Goal: Submit feedback/report problem: Submit feedback/report problem

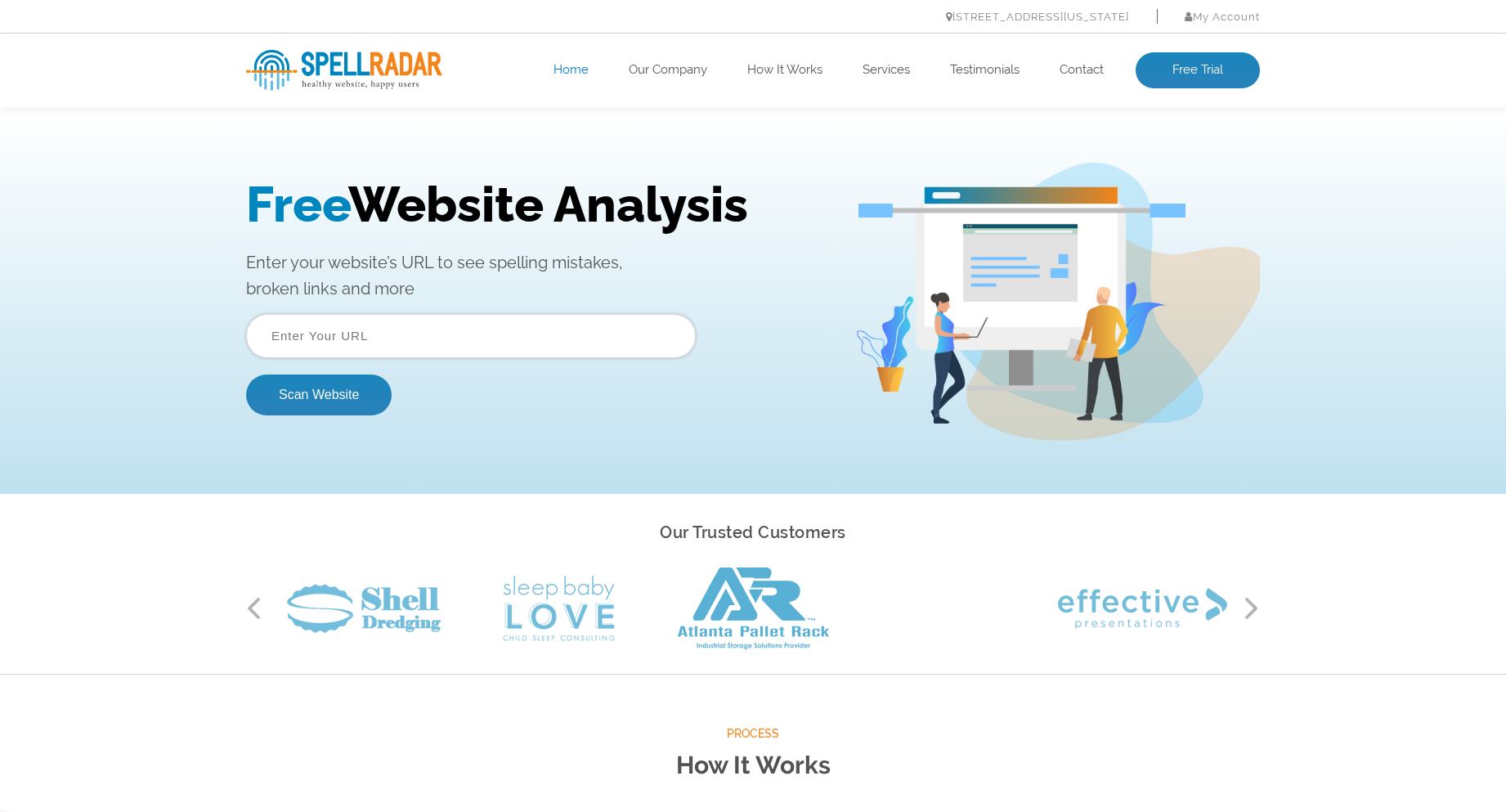
click at [291, 337] on input "text" at bounding box center [470, 335] width 449 height 44
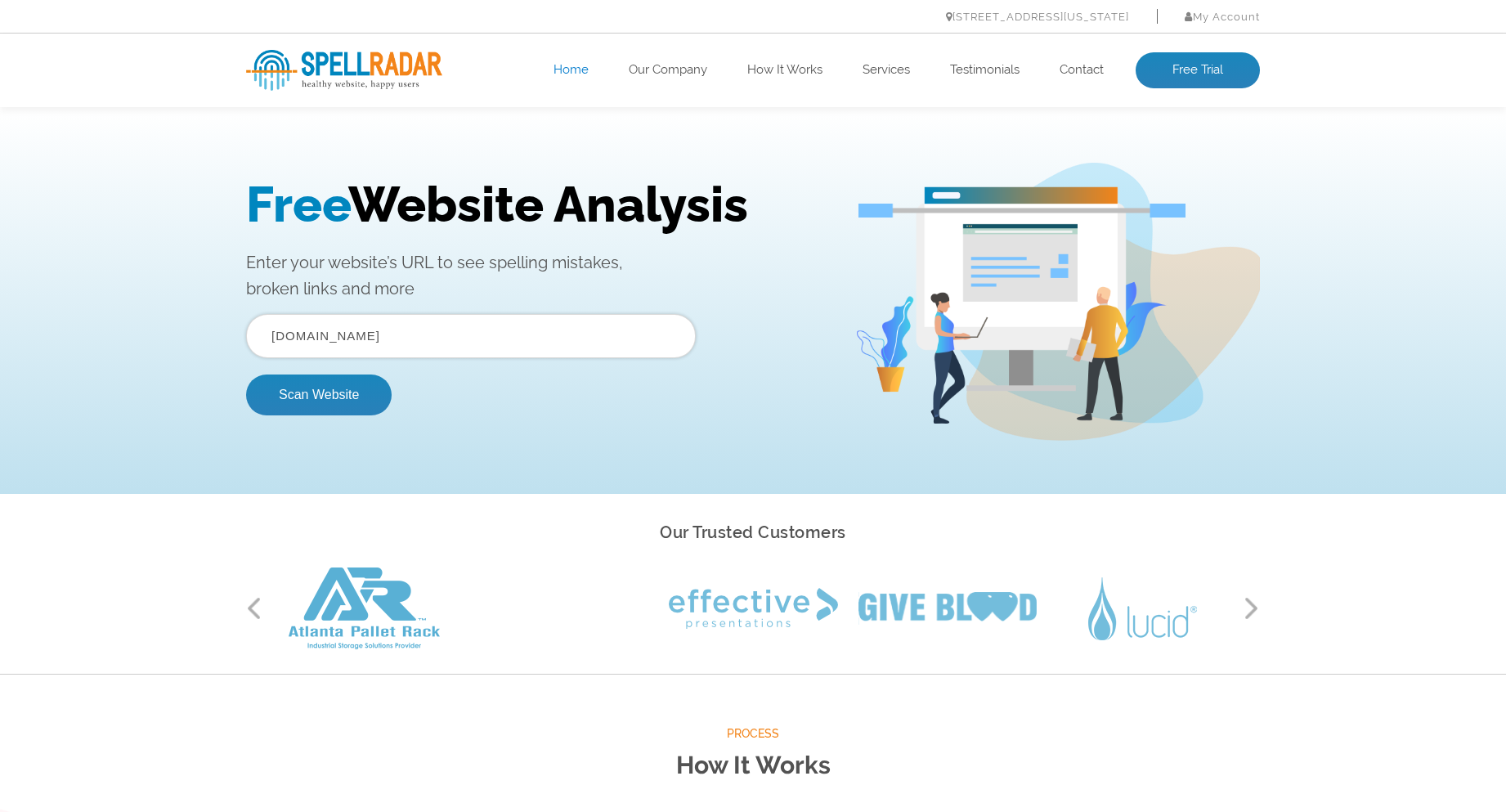
click at [246, 374] on button "Scan Website" at bounding box center [319, 394] width 146 height 41
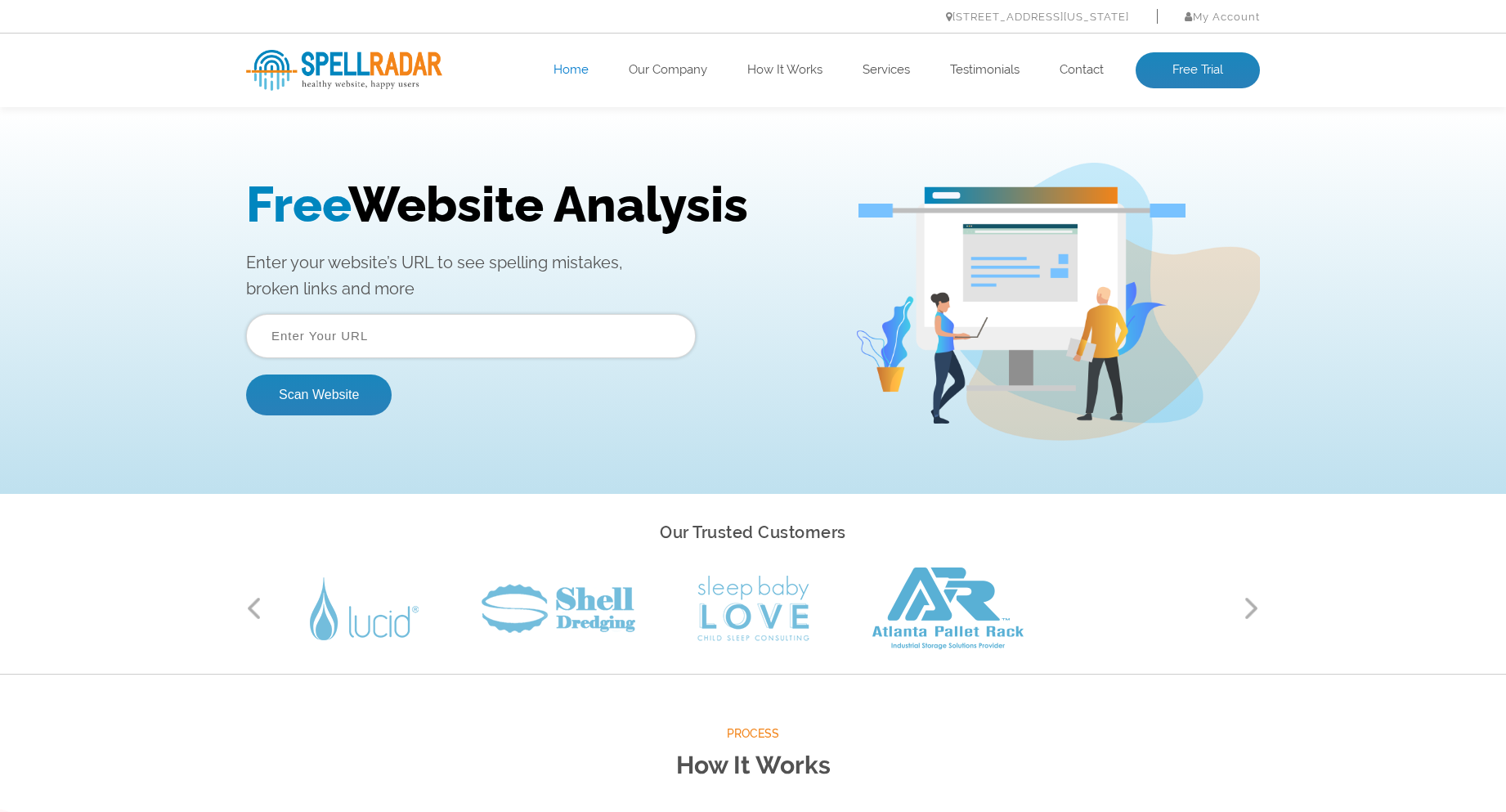
drag, startPoint x: 314, startPoint y: 317, endPoint x: 311, endPoint y: 325, distance: 8.5
click at [314, 317] on input "text" at bounding box center [470, 335] width 449 height 44
paste input "https://www.westchesterjudicialprocess.com/"
type input "https://www.westchesterjudicialprocess.com/"
click at [312, 393] on button "Scan Website" at bounding box center [319, 394] width 146 height 41
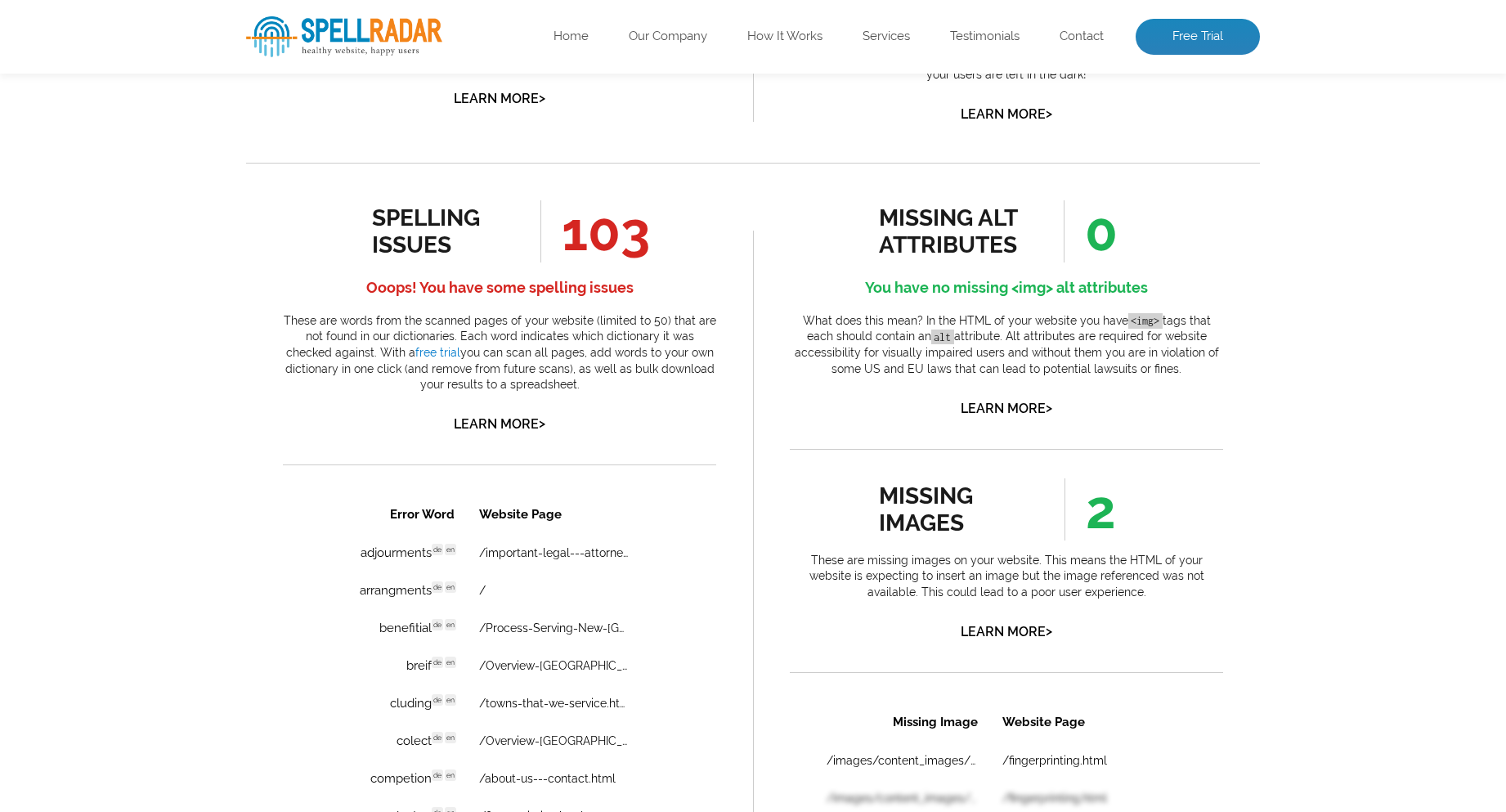
scroll to position [817, 0]
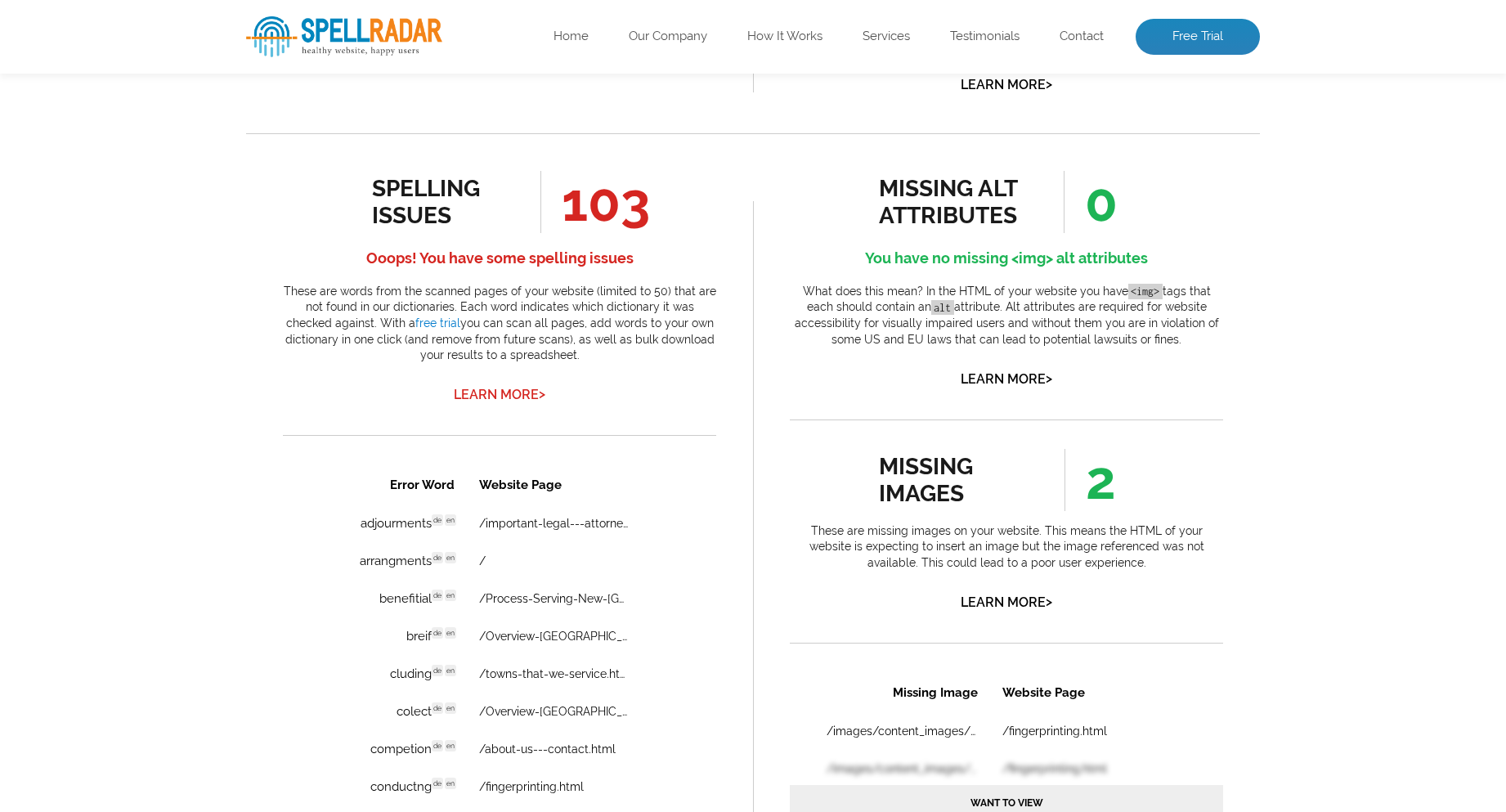
click at [541, 405] on span ">" at bounding box center [542, 393] width 7 height 23
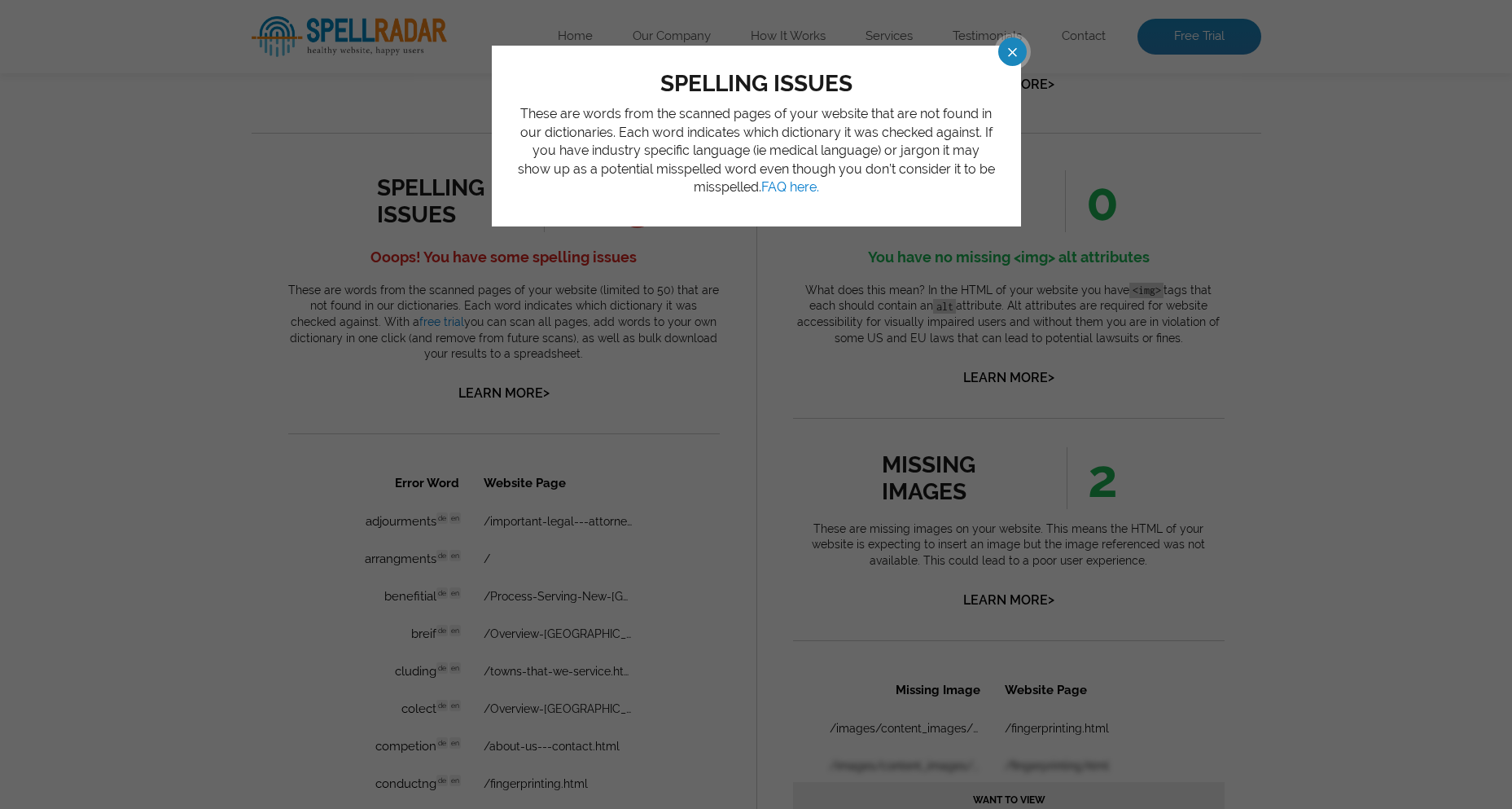
click at [1010, 56] on span at bounding box center [998, 51] width 28 height 28
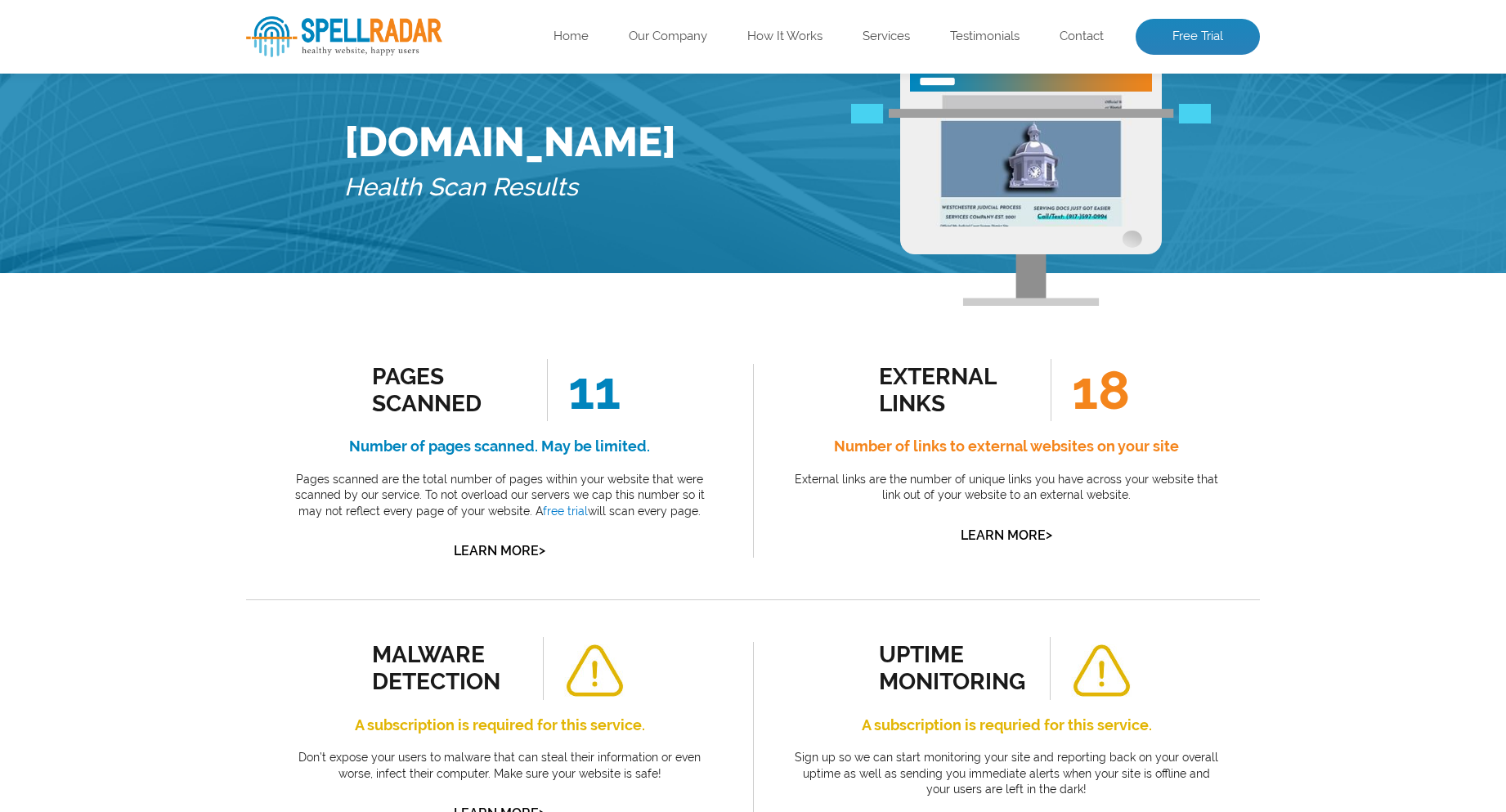
scroll to position [0, 0]
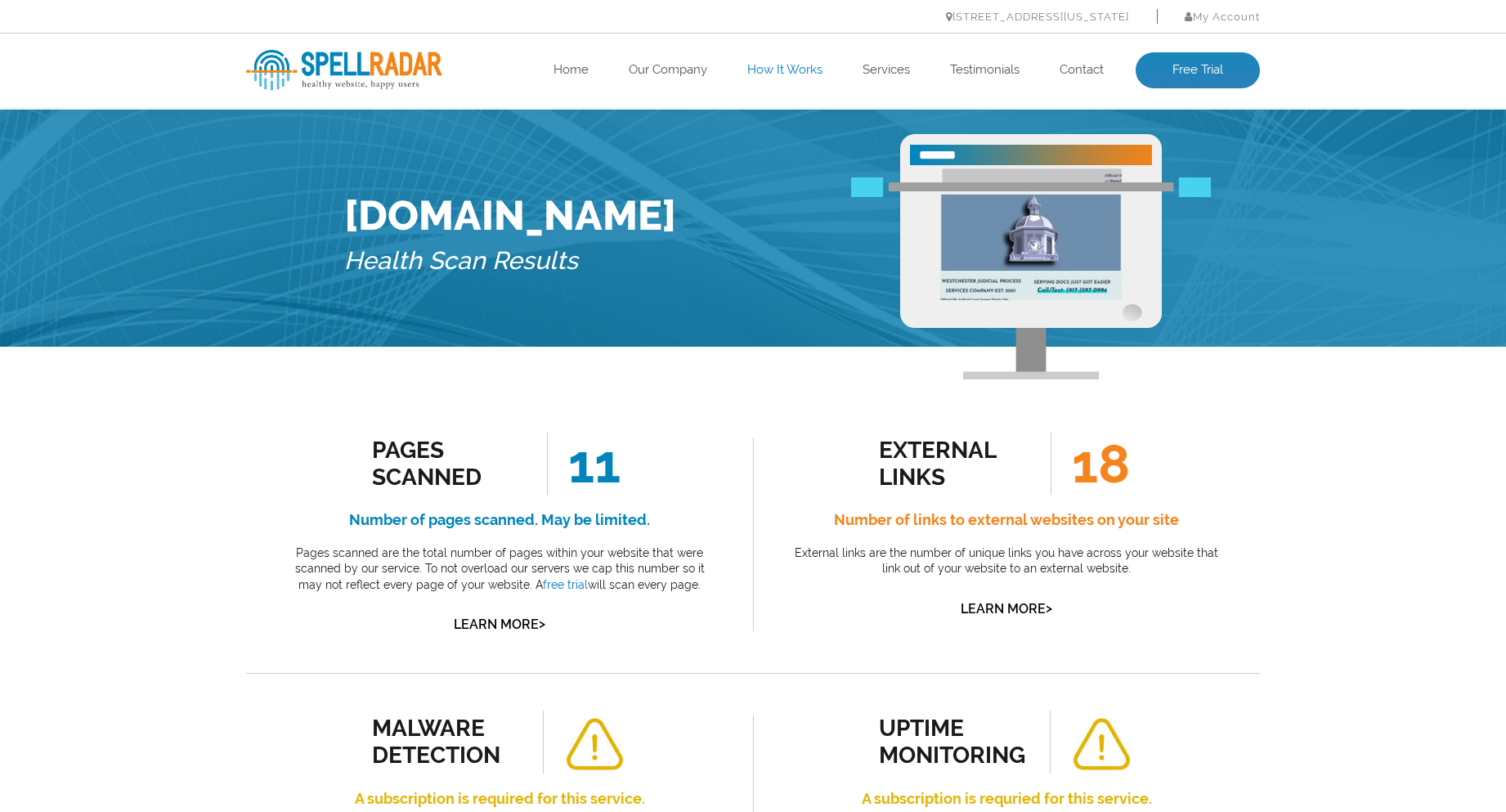
click at [750, 66] on link "How It Works" at bounding box center [785, 71] width 75 height 17
click at [687, 69] on link "Our Company" at bounding box center [668, 71] width 78 height 17
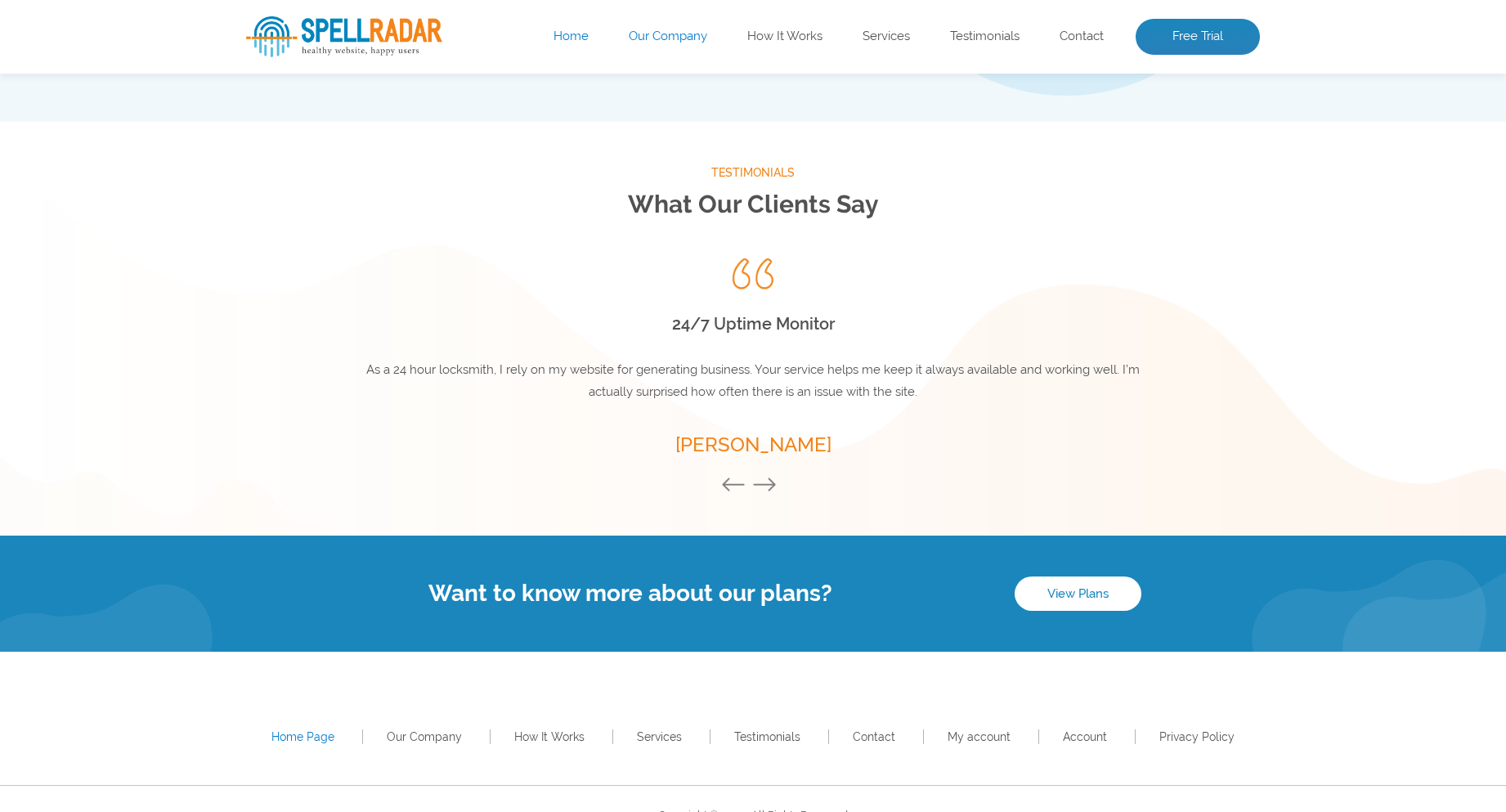
scroll to position [2134, 0]
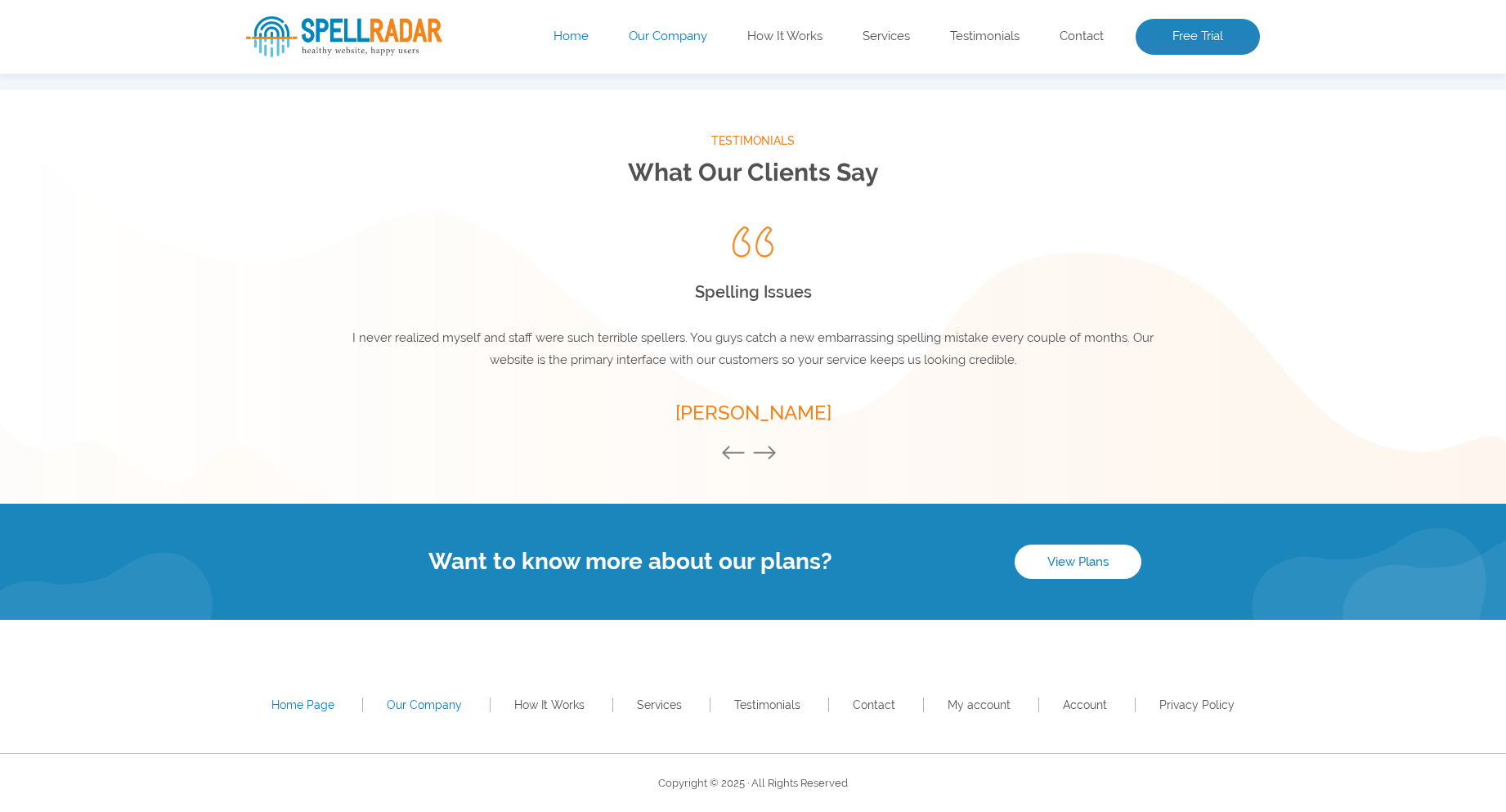
click at [436, 702] on link "Our Company" at bounding box center [424, 704] width 75 height 13
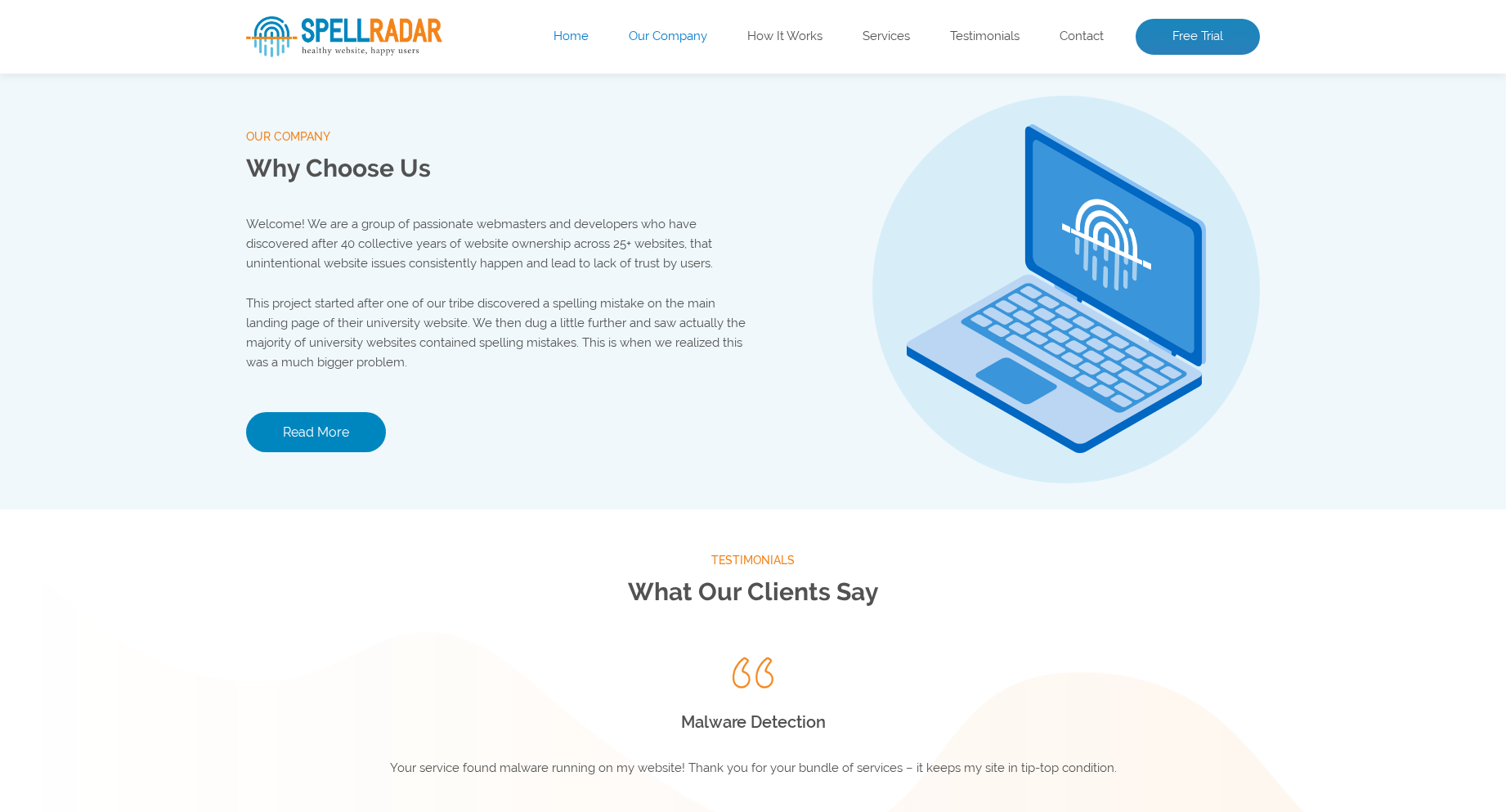
scroll to position [1797, 0]
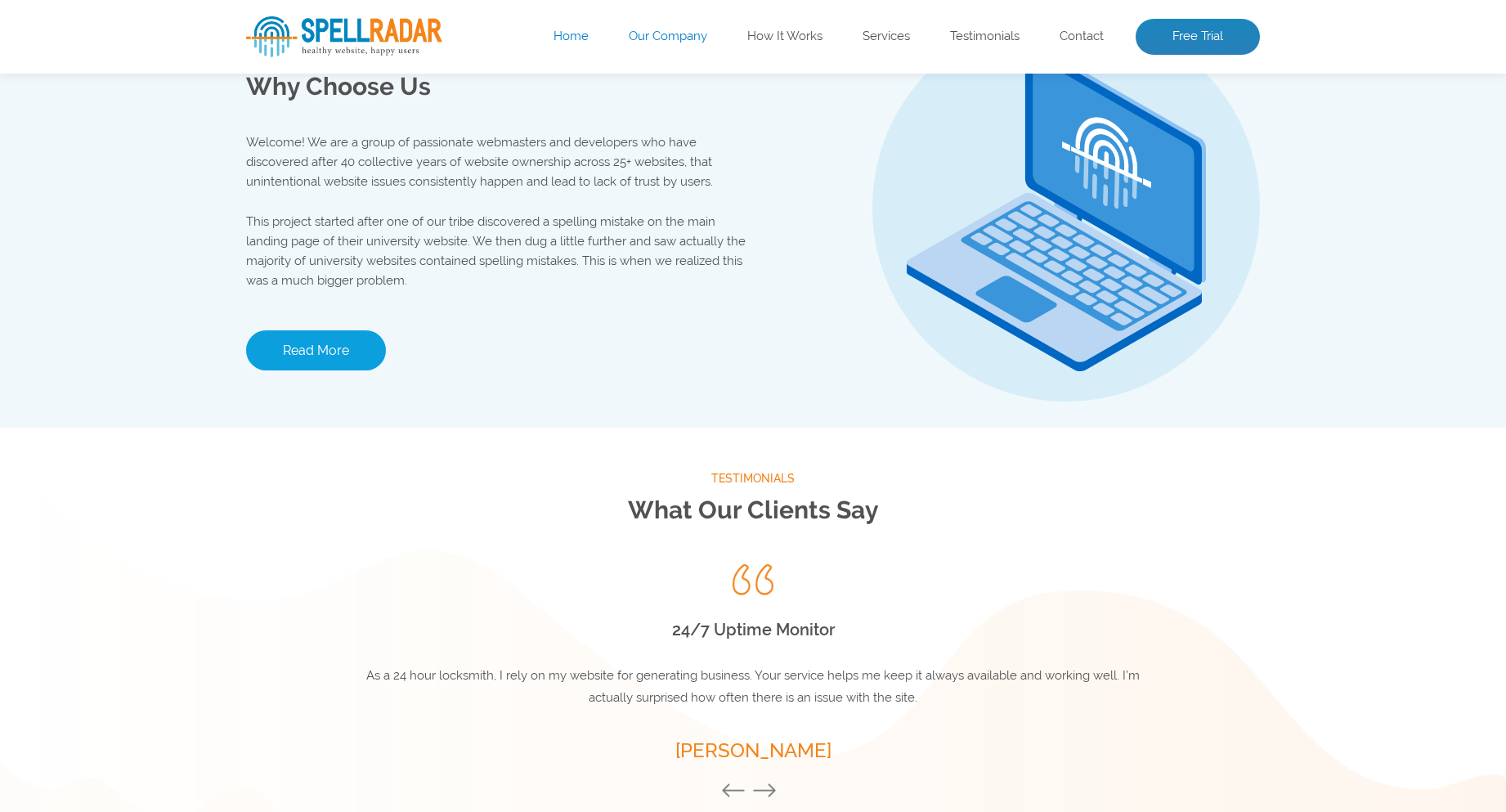
click at [325, 355] on link "Read More" at bounding box center [316, 350] width 140 height 40
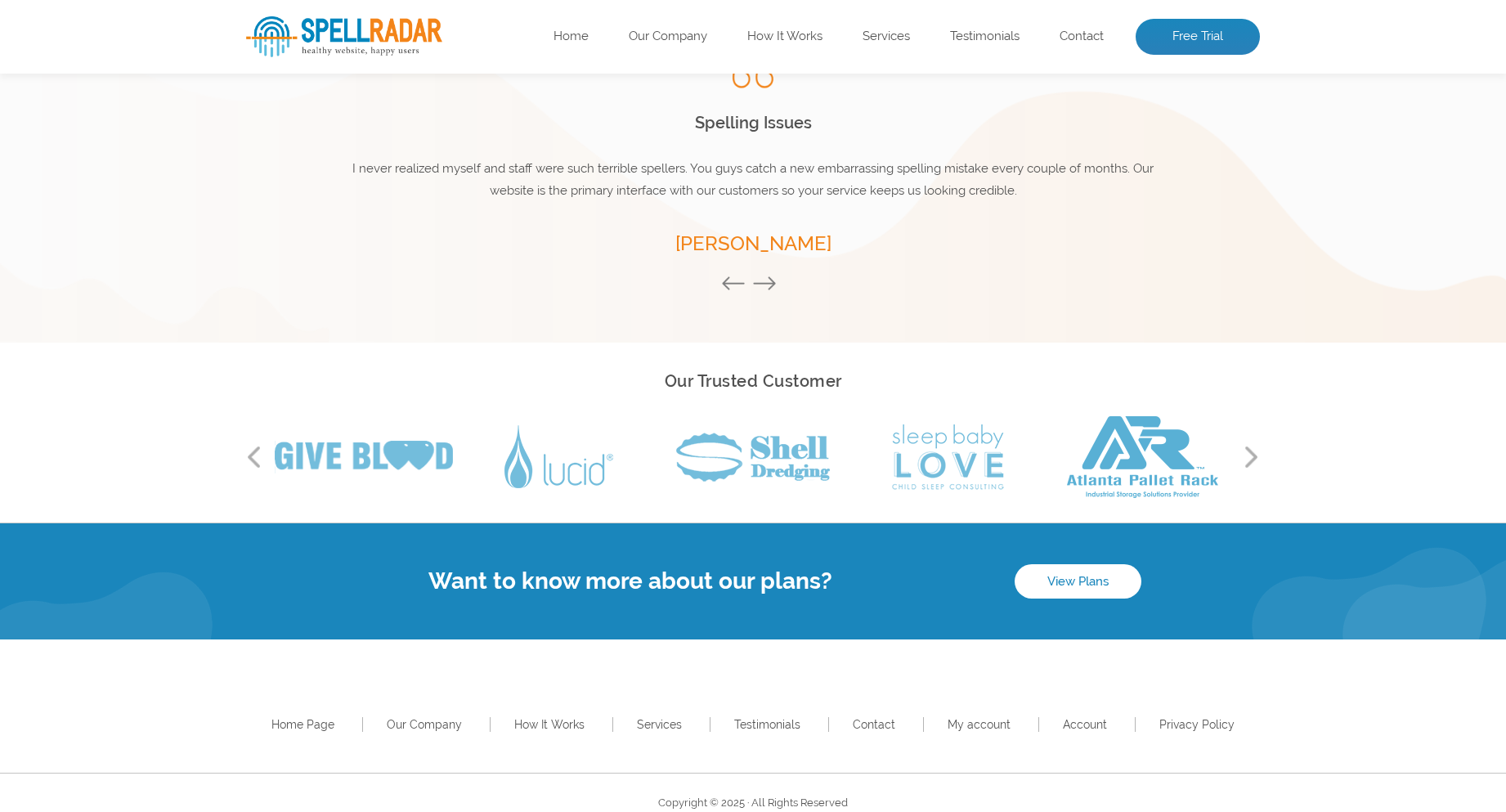
scroll to position [1031, 0]
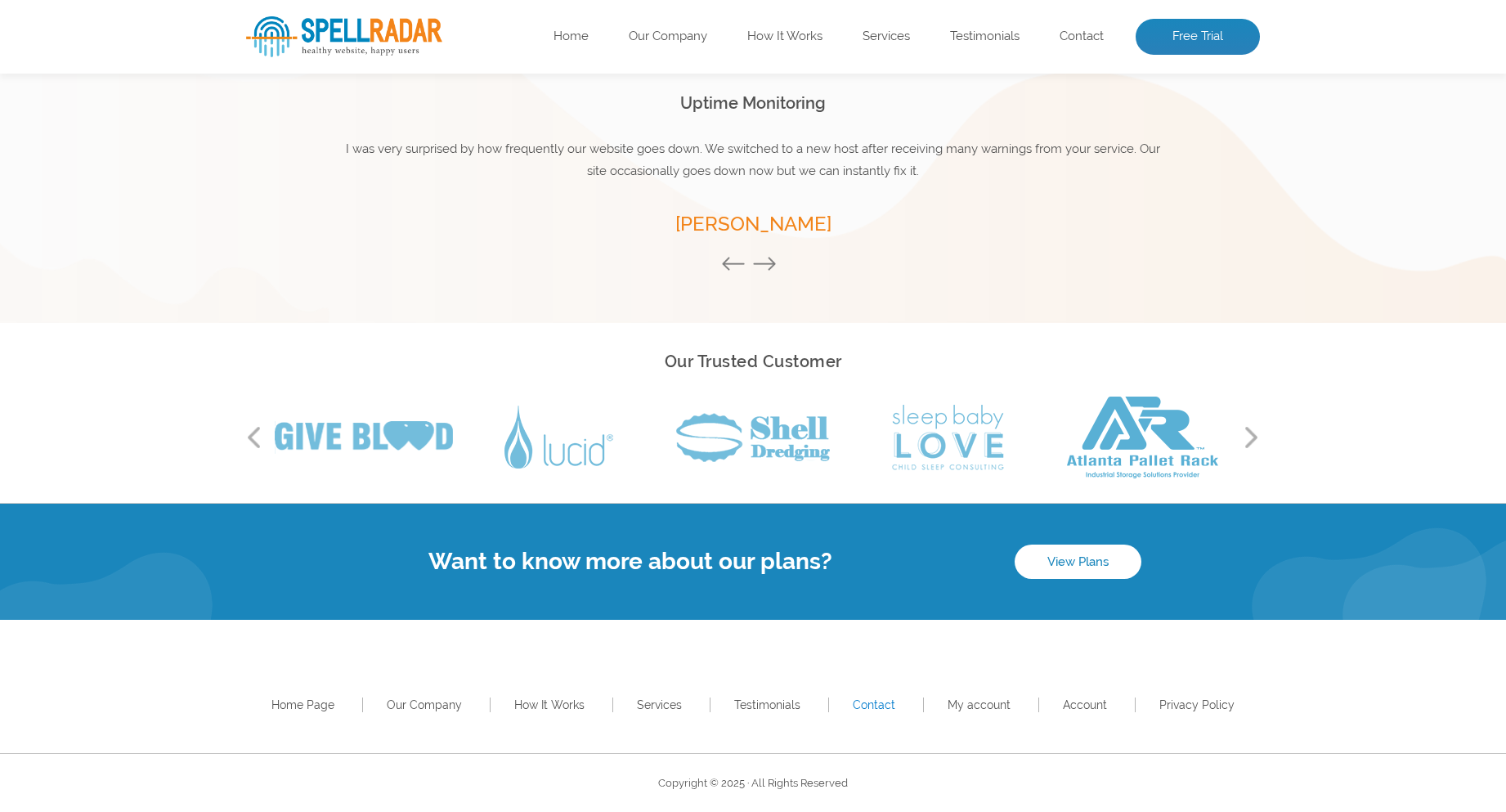
click at [888, 706] on link "Contact" at bounding box center [874, 704] width 43 height 13
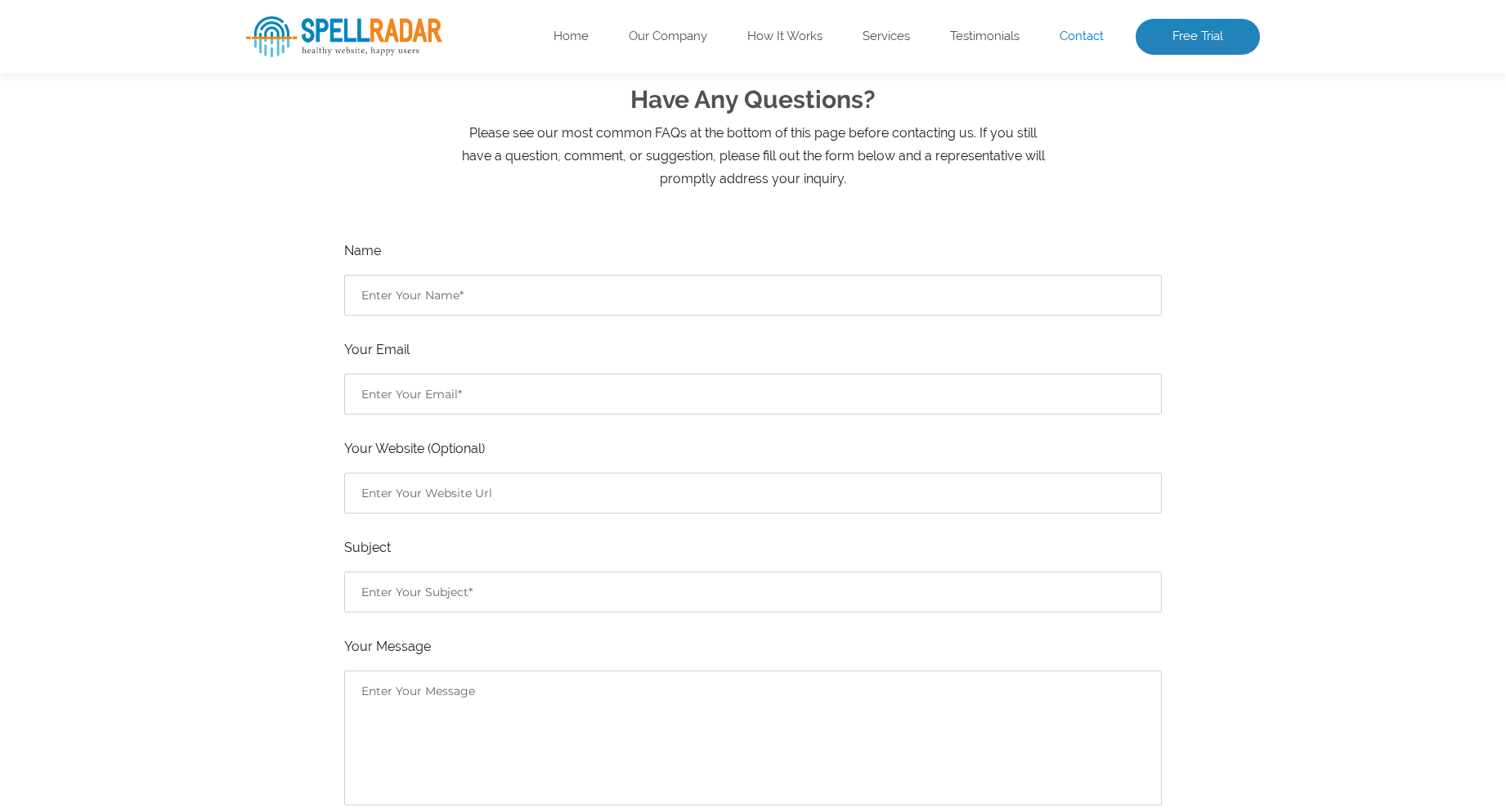
scroll to position [245, 0]
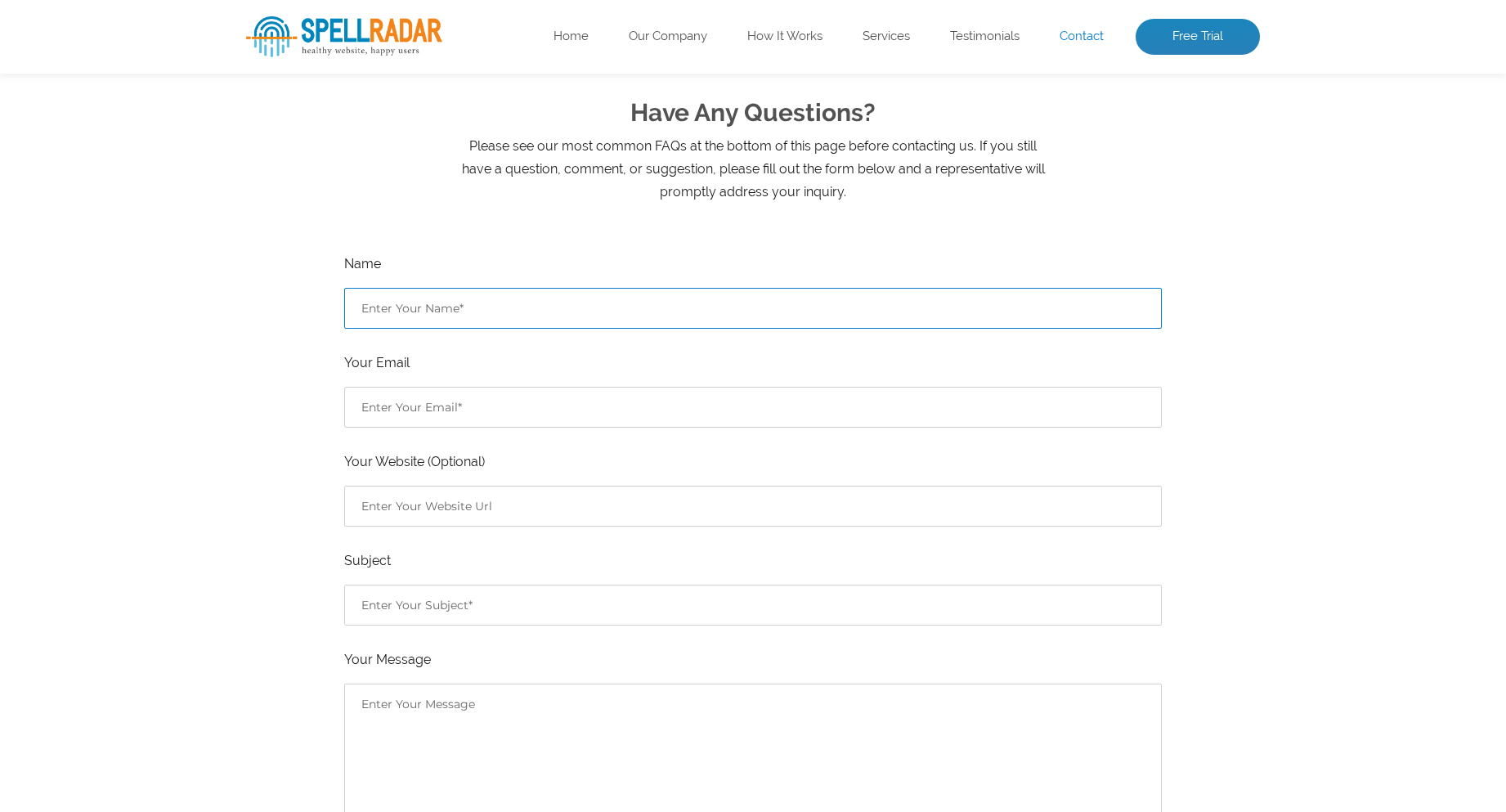
click at [437, 311] on input "Contact form" at bounding box center [753, 308] width 817 height 41
type input "[PERSON_NAME]"
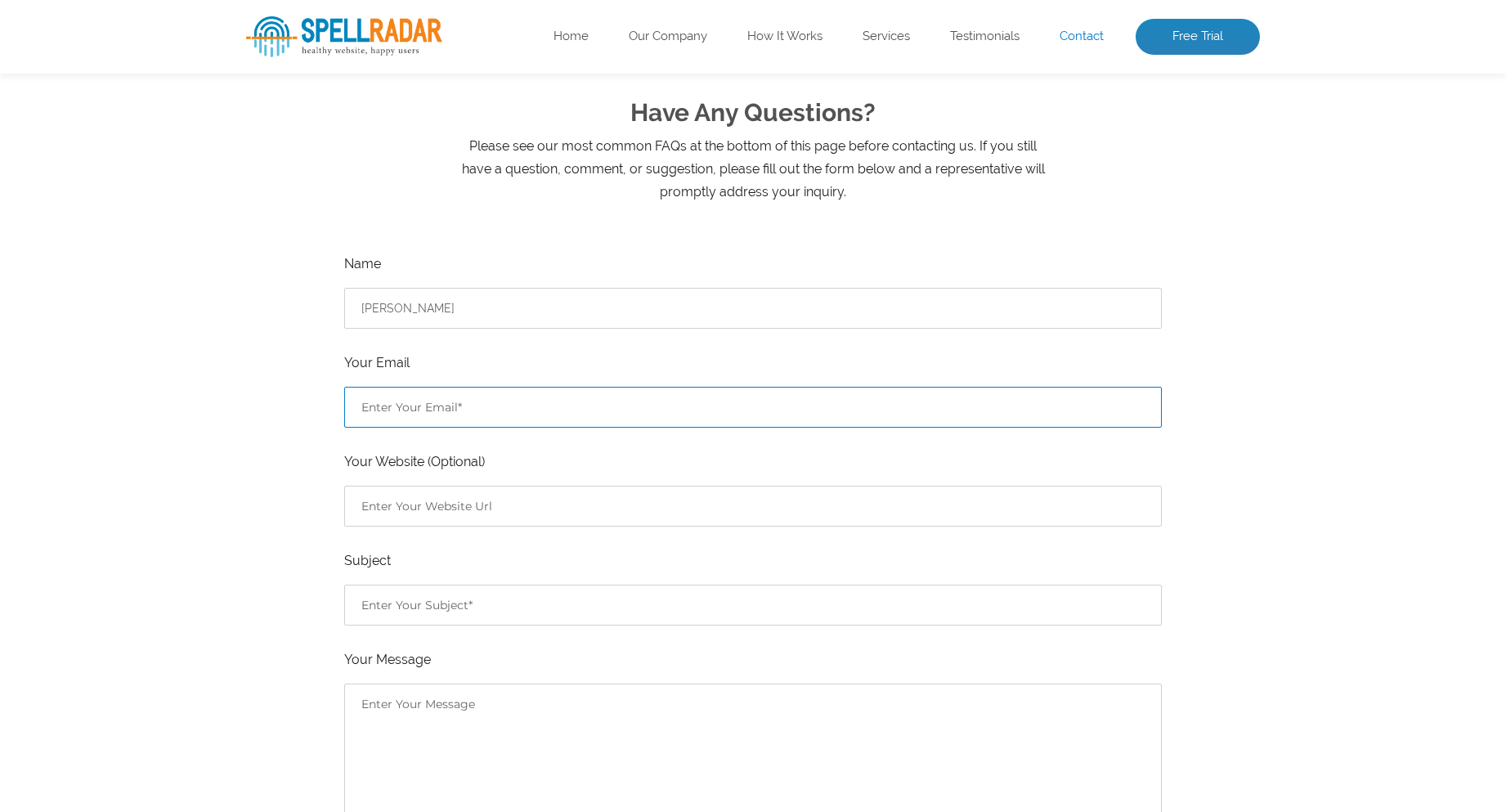
click at [395, 409] on input "Contact form" at bounding box center [753, 407] width 817 height 41
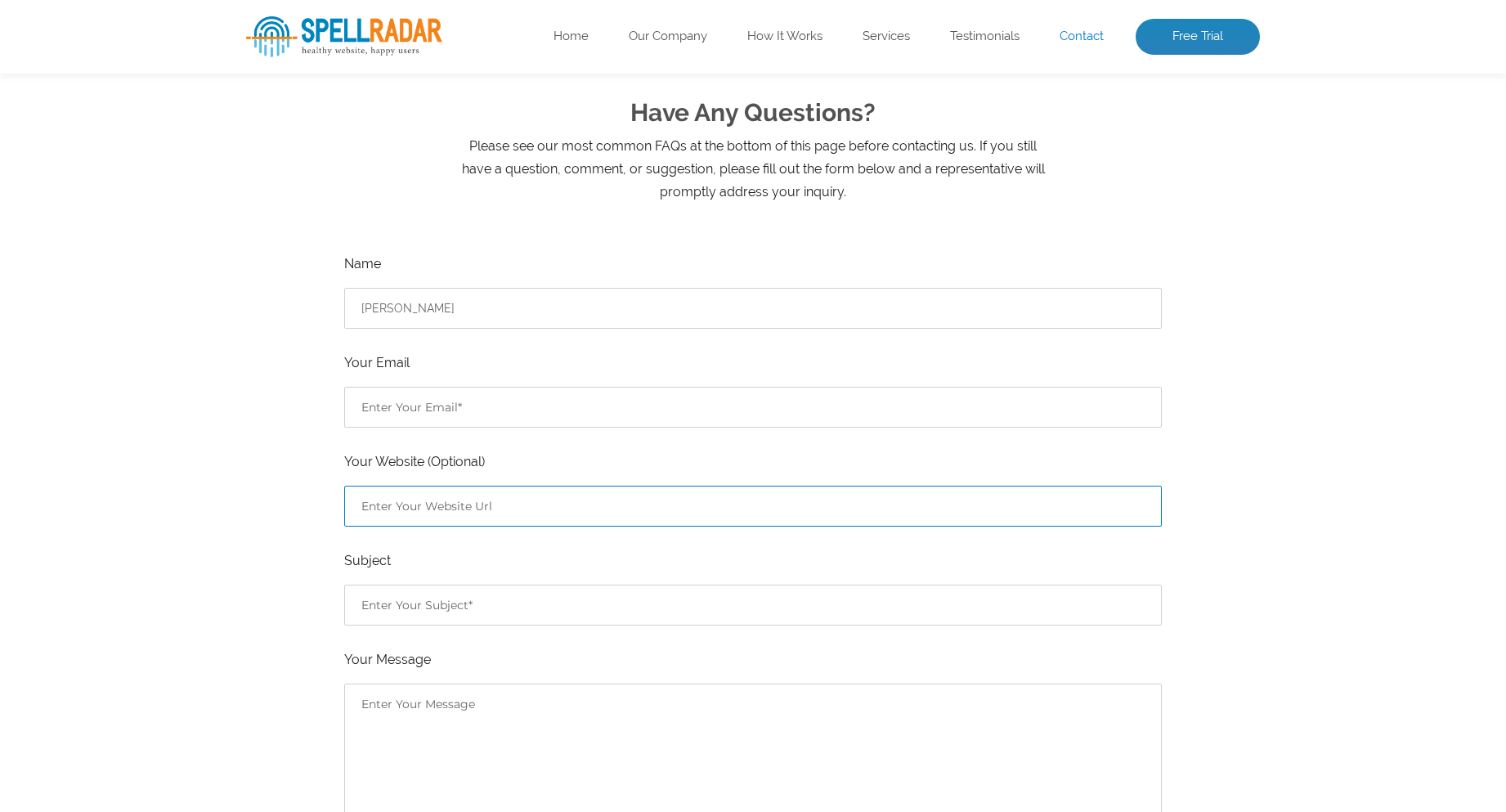
click at [379, 507] on input "Contact form" at bounding box center [753, 505] width 817 height 41
paste input "https://www.westchesterjudicialprocess.com/"
type input "https://www.westchesterjudicialprocess.com/"
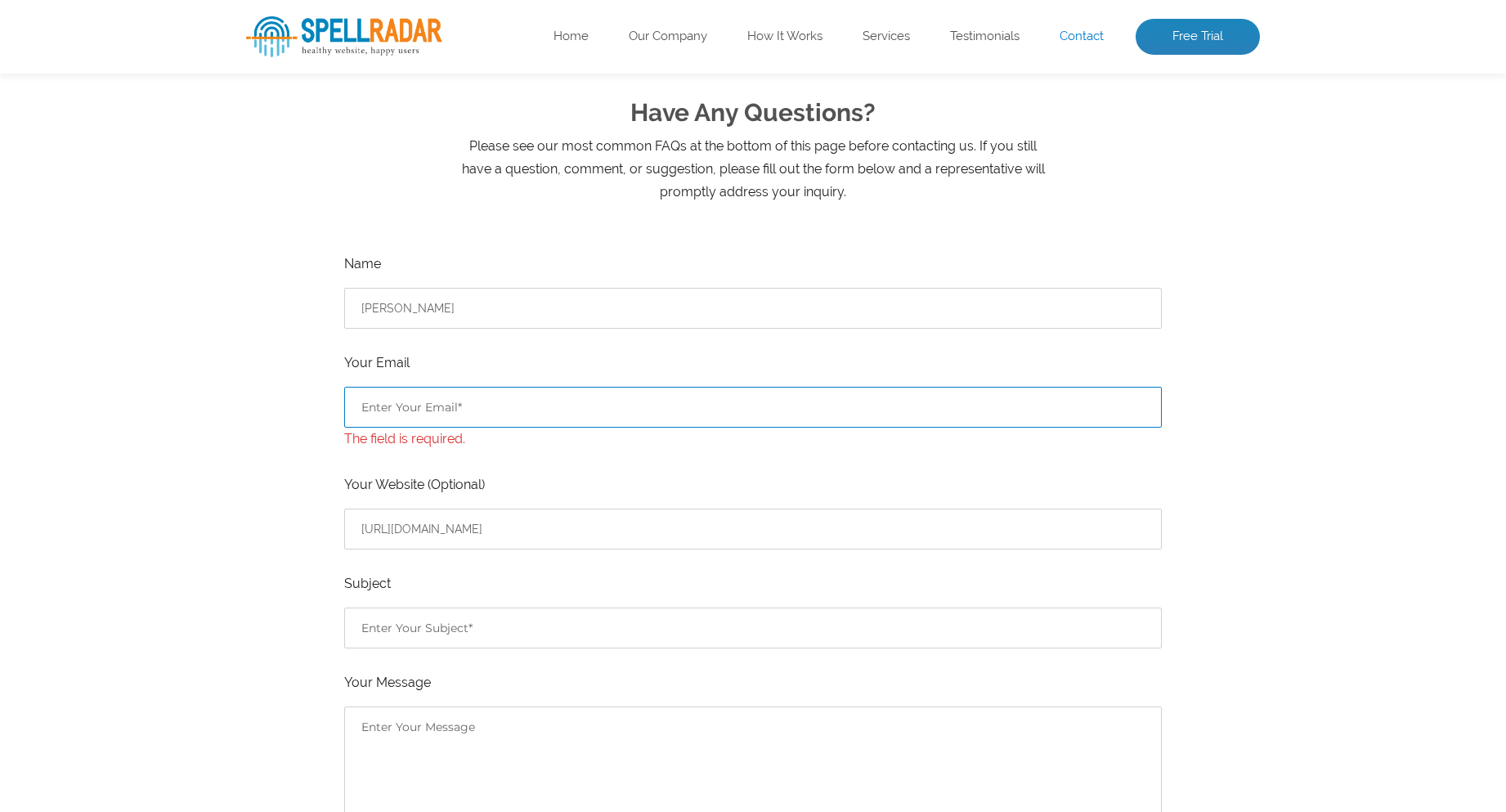
click at [397, 402] on input "Contact form" at bounding box center [753, 407] width 817 height 41
paste input "WESTCHESTERJUDICIALSERVICES@GMAIL.COM"
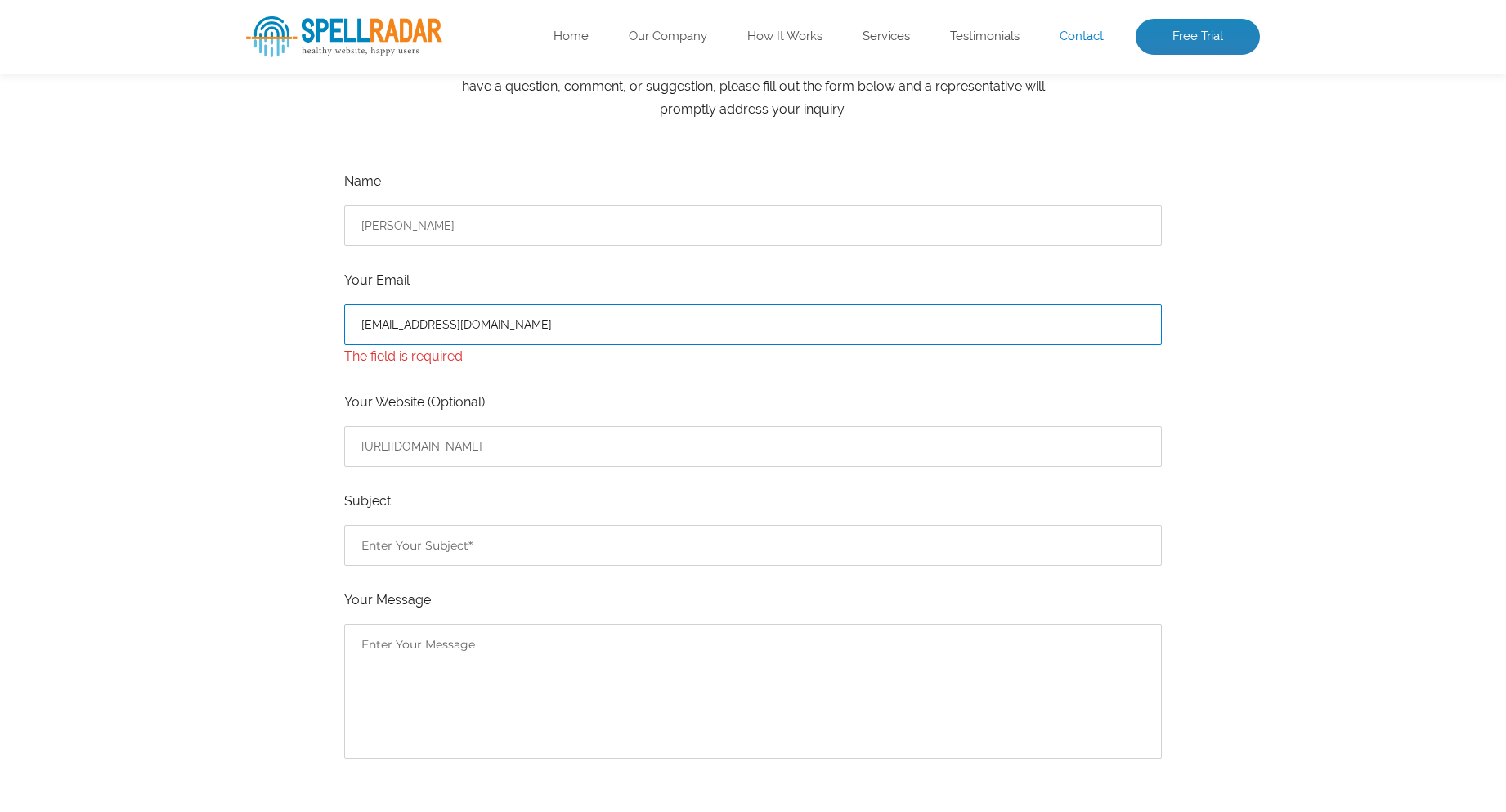
scroll to position [409, 0]
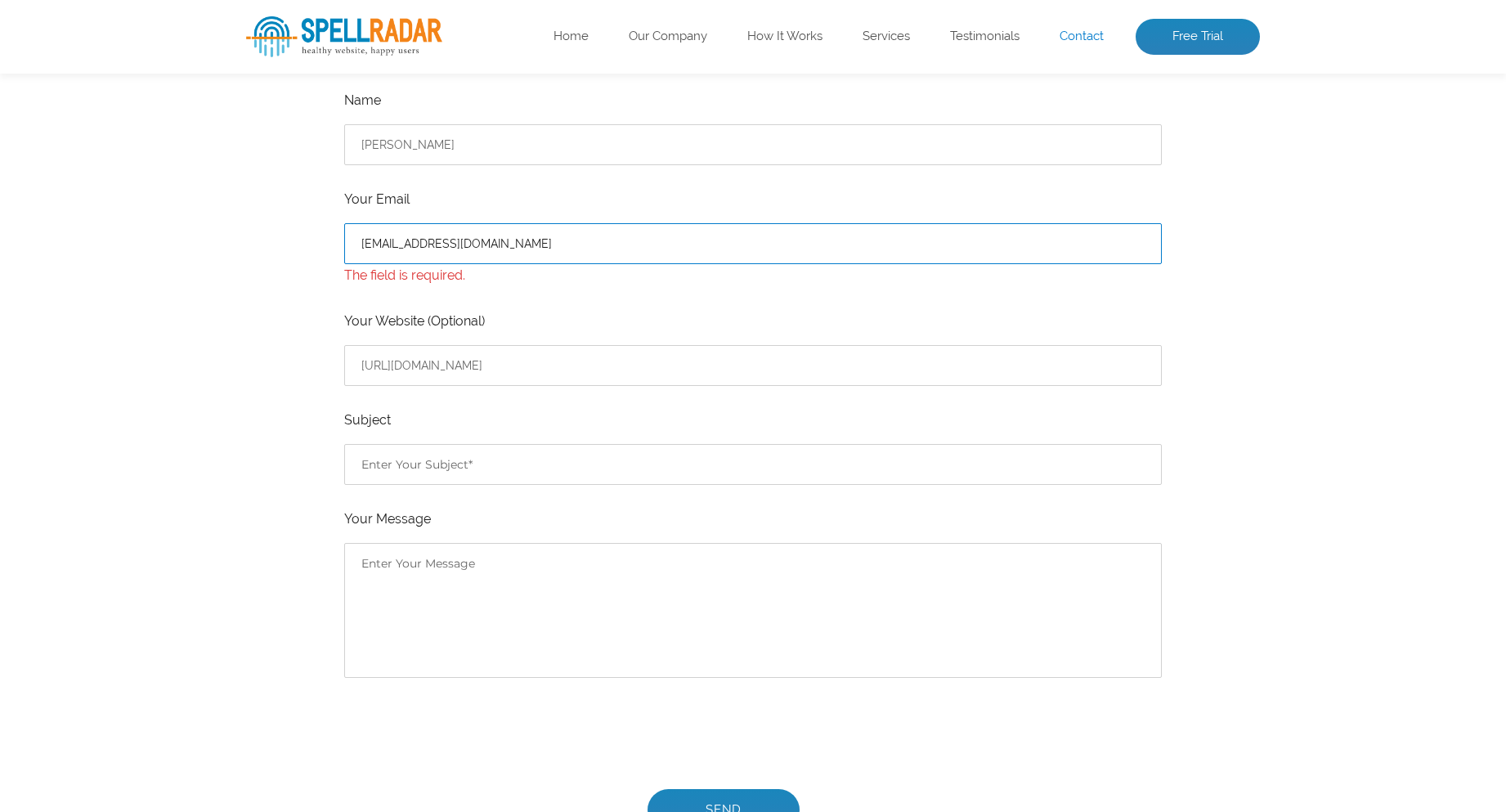
type input "WESTCHESTERJUDICIALSERVICES@GMAIL.COM"
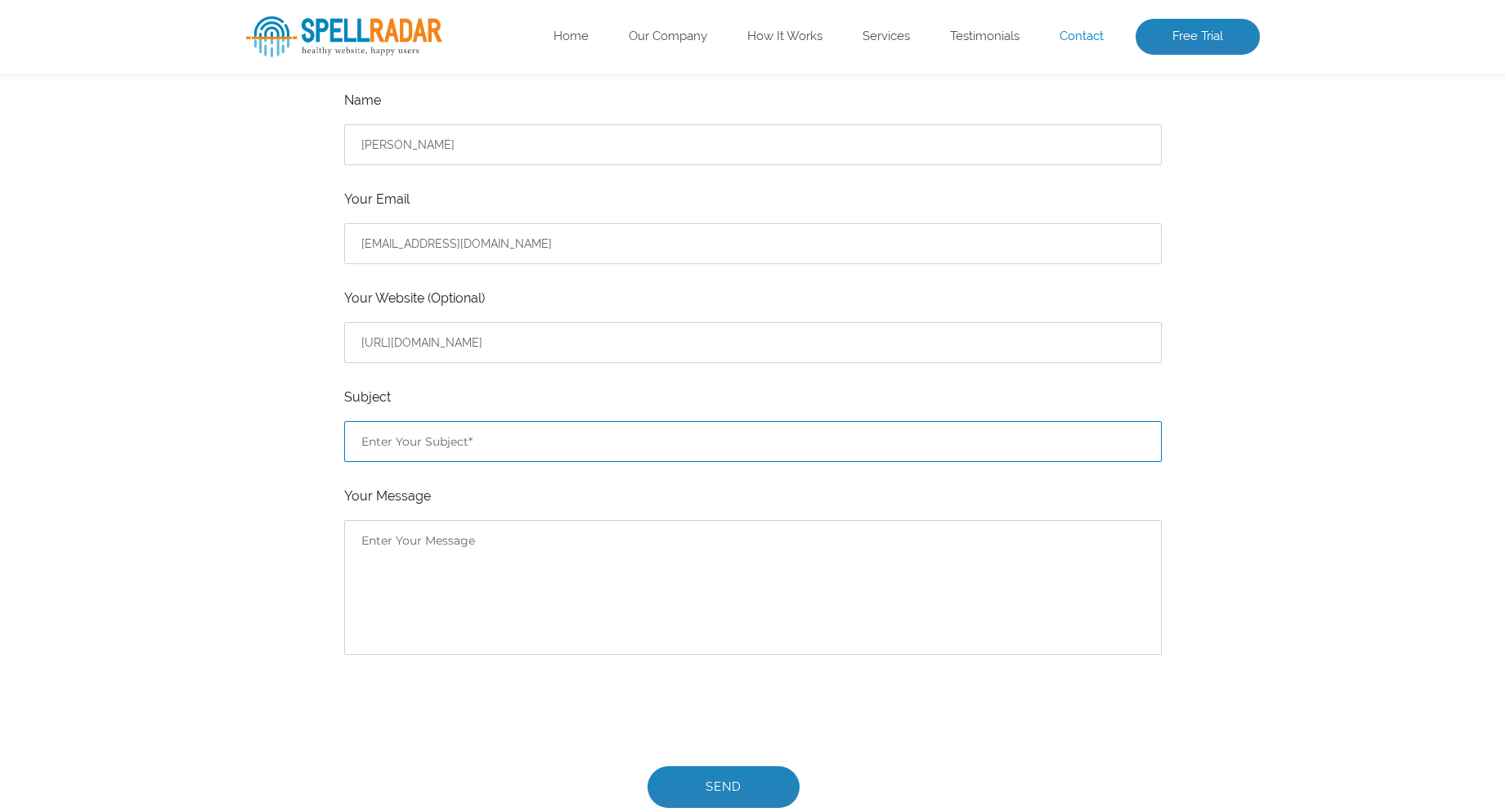
click at [371, 469] on ul "Name chris Your Email WESTCHESTERJUDICIALSERVICES@GMAIL.COM Your Website (Optio…" at bounding box center [753, 449] width 817 height 719
type input "need help"
click at [404, 539] on textarea "Contact form" at bounding box center [753, 588] width 817 height 135
type textarea "services"
